Goal: Task Accomplishment & Management: Use online tool/utility

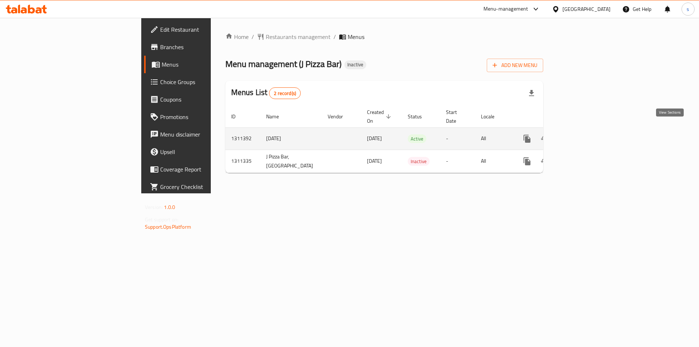
click at [584, 134] on icon "enhanced table" at bounding box center [579, 138] width 9 height 9
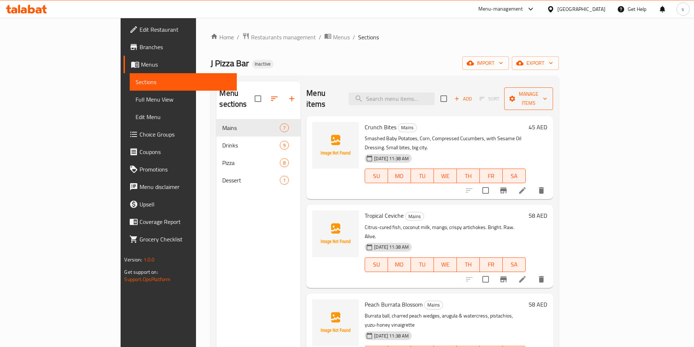
click at [547, 95] on span "Manage items" at bounding box center [528, 99] width 37 height 18
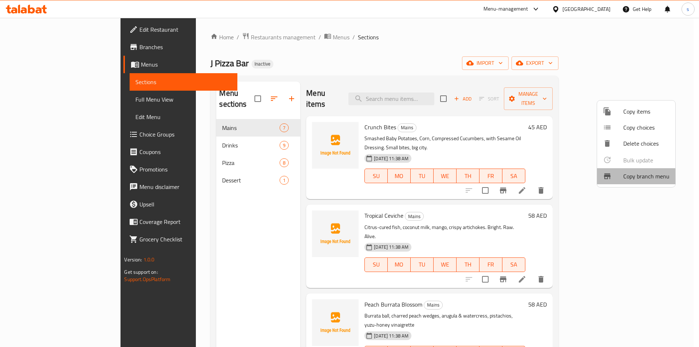
click at [635, 181] on span "Copy branch menu" at bounding box center [646, 176] width 46 height 9
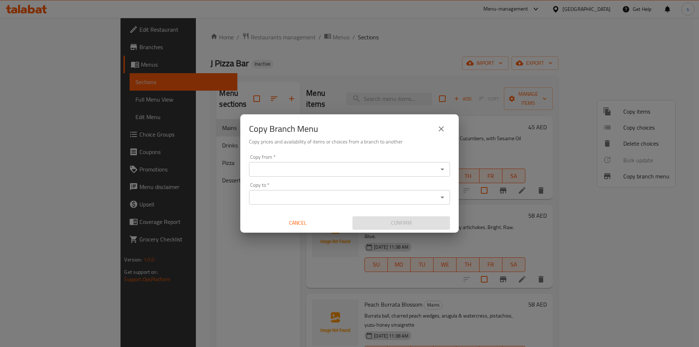
click at [292, 165] on input "Copy from   *" at bounding box center [343, 169] width 185 height 10
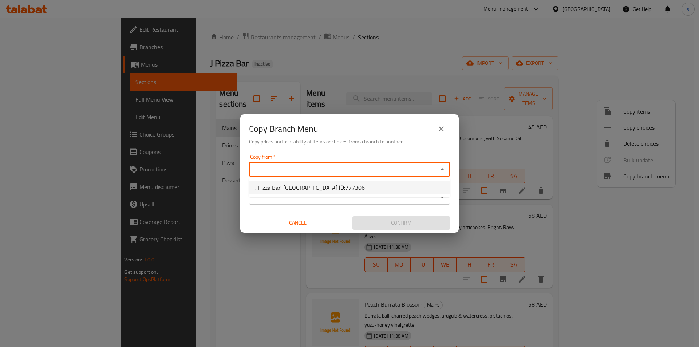
click at [275, 183] on span "J Pizza Bar, [GEOGRAPHIC_DATA] ID: 777306" at bounding box center [310, 187] width 110 height 9
type input "J Pizza Bar, [GEOGRAPHIC_DATA]"
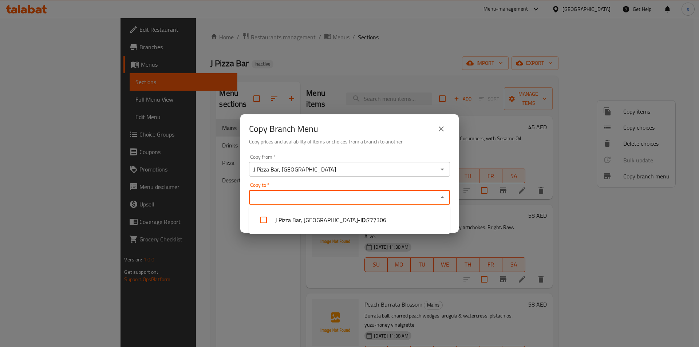
click at [282, 194] on input "Copy to   *" at bounding box center [343, 197] width 185 height 10
click at [278, 192] on input "Copy to   *" at bounding box center [343, 197] width 185 height 10
click at [279, 171] on input "J Pizza Bar, [GEOGRAPHIC_DATA]" at bounding box center [343, 169] width 185 height 10
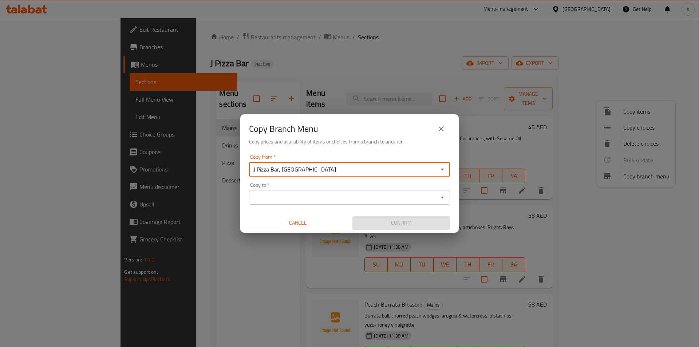
click at [366, 198] on input "Copy to   *" at bounding box center [343, 197] width 185 height 10
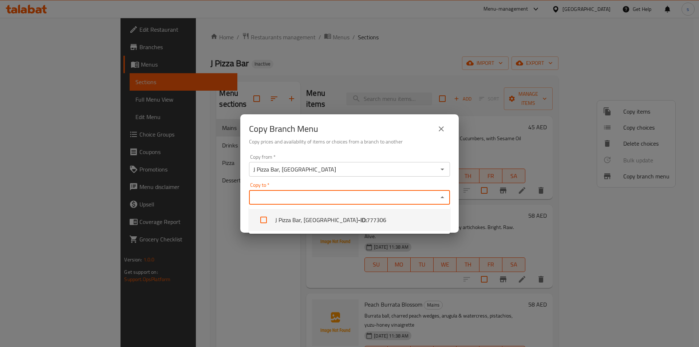
click at [315, 220] on li "J Pizza Bar, [GEOGRAPHIC_DATA] - ID: 777306" at bounding box center [349, 220] width 201 height 22
checkbox input "true"
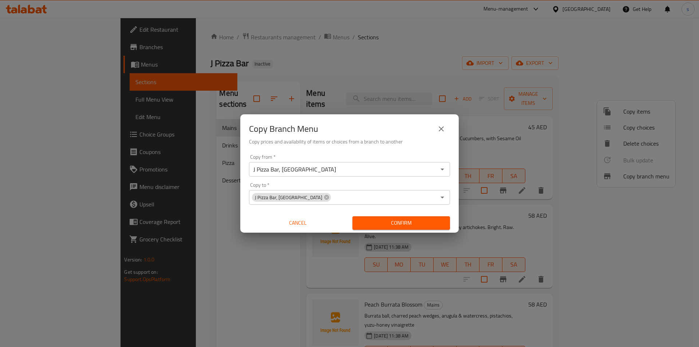
click at [207, 209] on div "Copy Branch Menu Copy prices and availability of items or choices from a branch…" at bounding box center [349, 173] width 699 height 347
click at [433, 132] on button "close" at bounding box center [441, 128] width 17 height 17
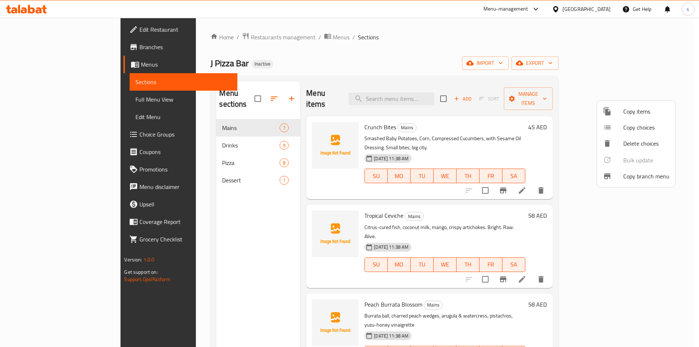
click at [52, 47] on div at bounding box center [349, 173] width 699 height 347
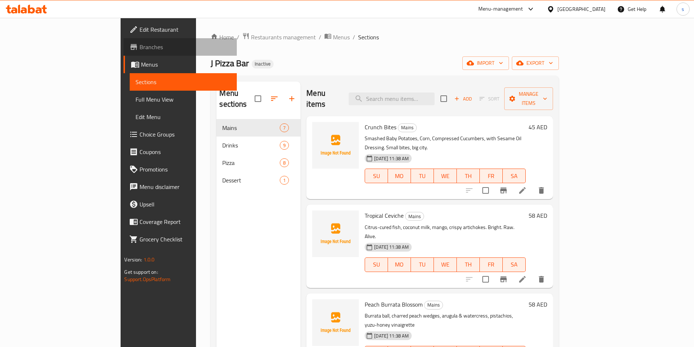
click at [139, 46] on span "Branches" at bounding box center [184, 47] width 91 height 9
